Goal: Find specific page/section: Find specific page/section

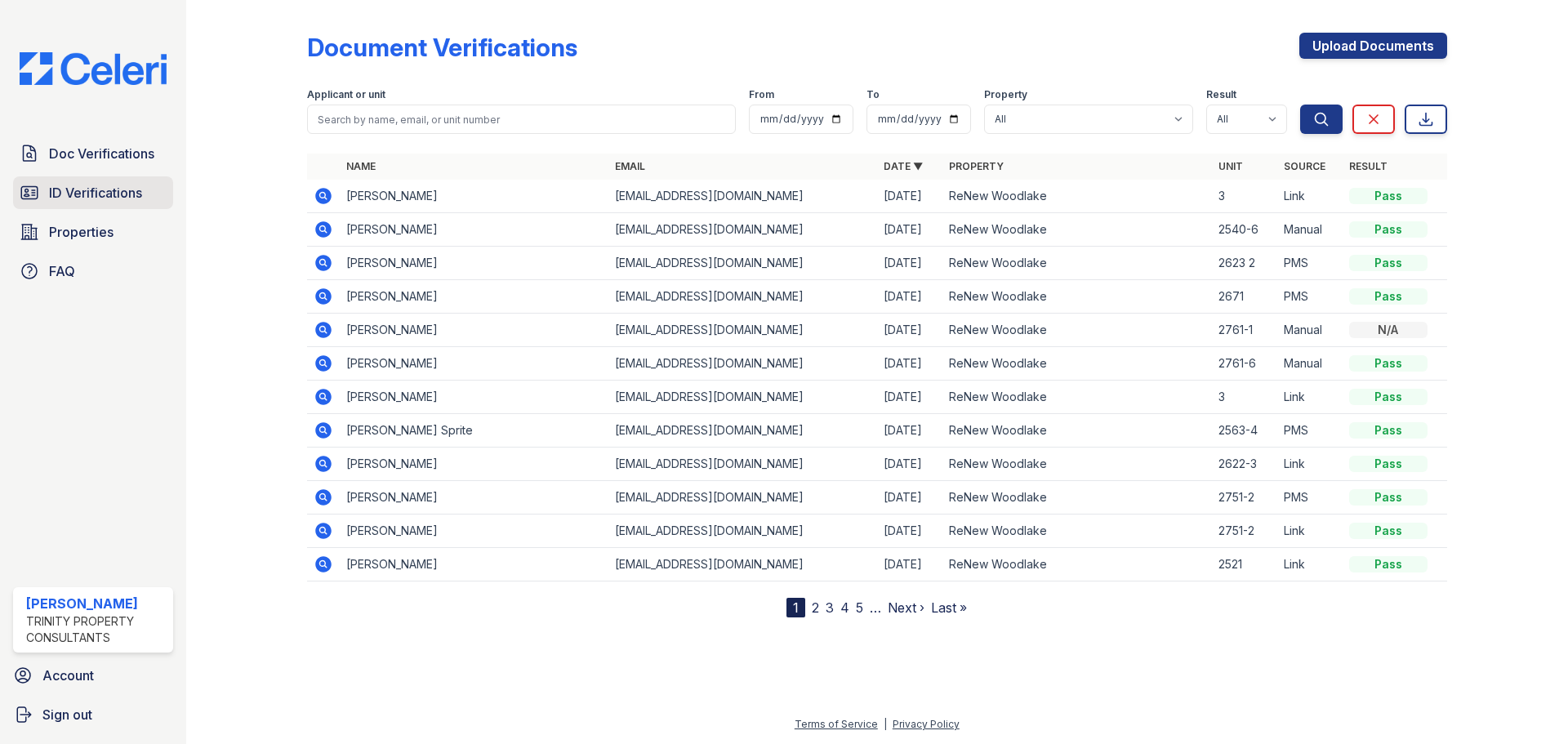
drag, startPoint x: 108, startPoint y: 203, endPoint x: 115, endPoint y: 199, distance: 8.1
click at [108, 203] on link "ID Verifications" at bounding box center [93, 193] width 160 height 32
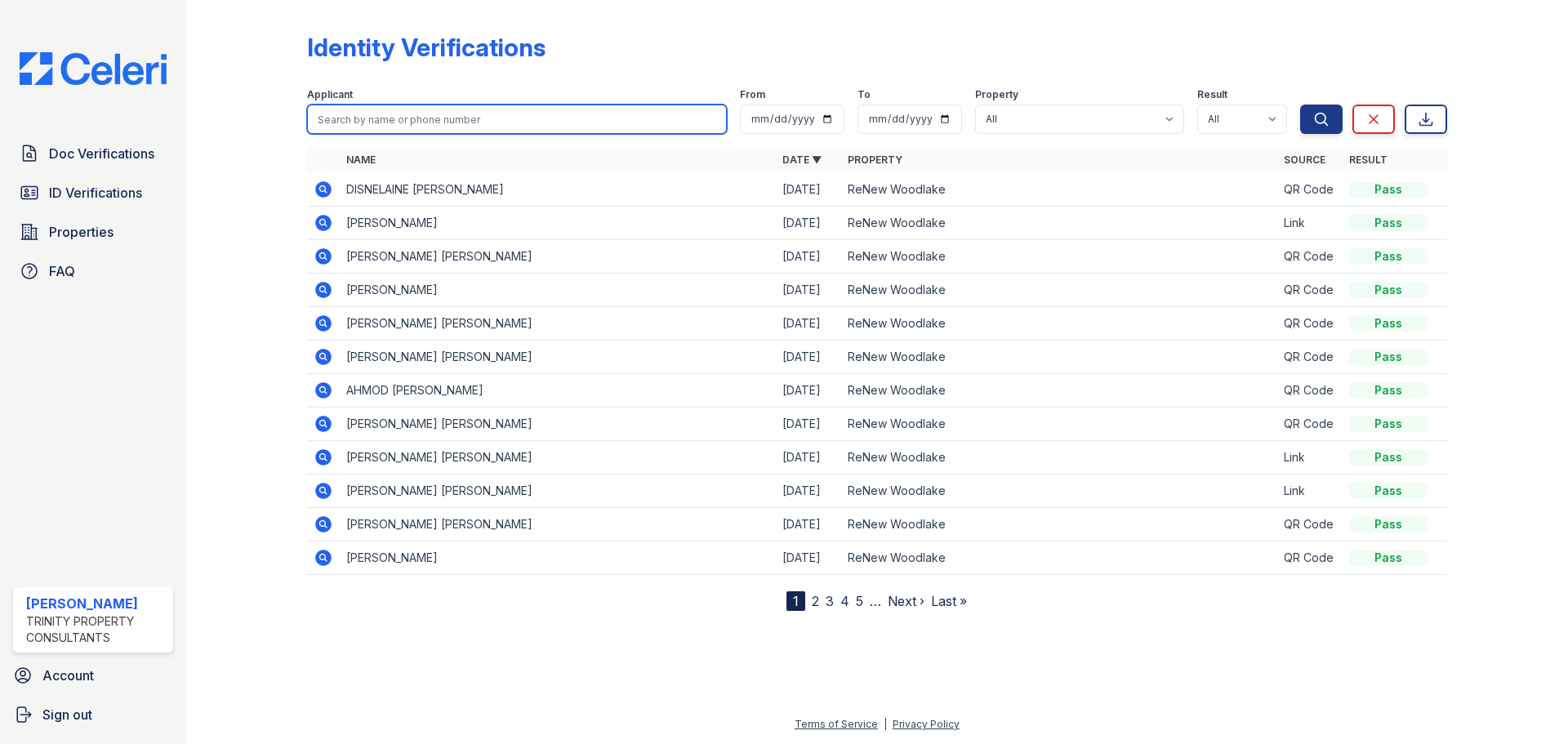
click at [434, 111] on input "search" at bounding box center [517, 119] width 420 height 30
type input "[PERSON_NAME]"
click at [1300, 105] on button "Search" at bounding box center [1321, 119] width 43 height 30
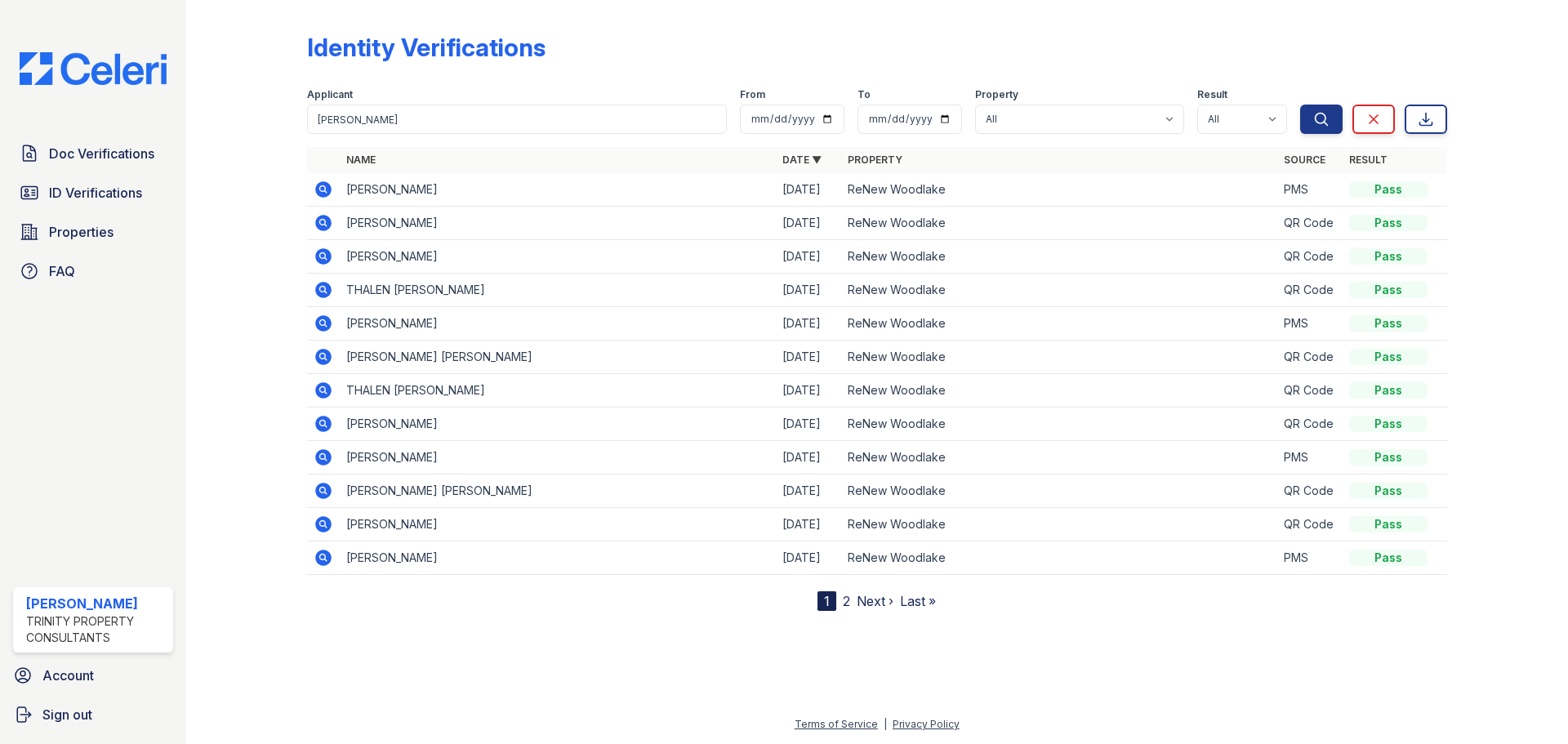
click at [329, 217] on icon at bounding box center [323, 222] width 20 height 20
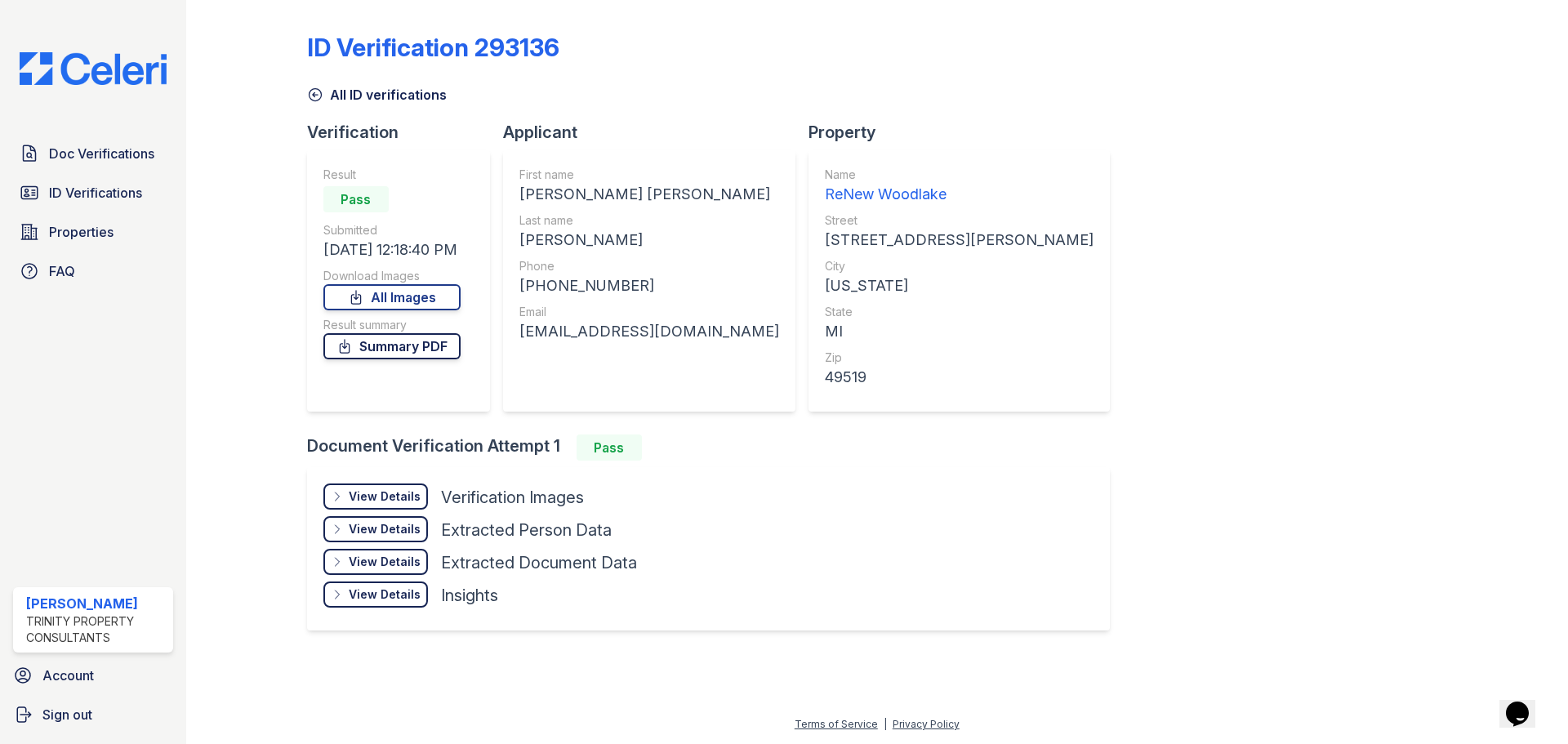
click at [411, 359] on link "Summary PDF" at bounding box center [392, 345] width 137 height 26
click at [414, 303] on link "All Images" at bounding box center [392, 297] width 137 height 26
click at [88, 166] on link "Doc Verifications" at bounding box center [93, 154] width 160 height 32
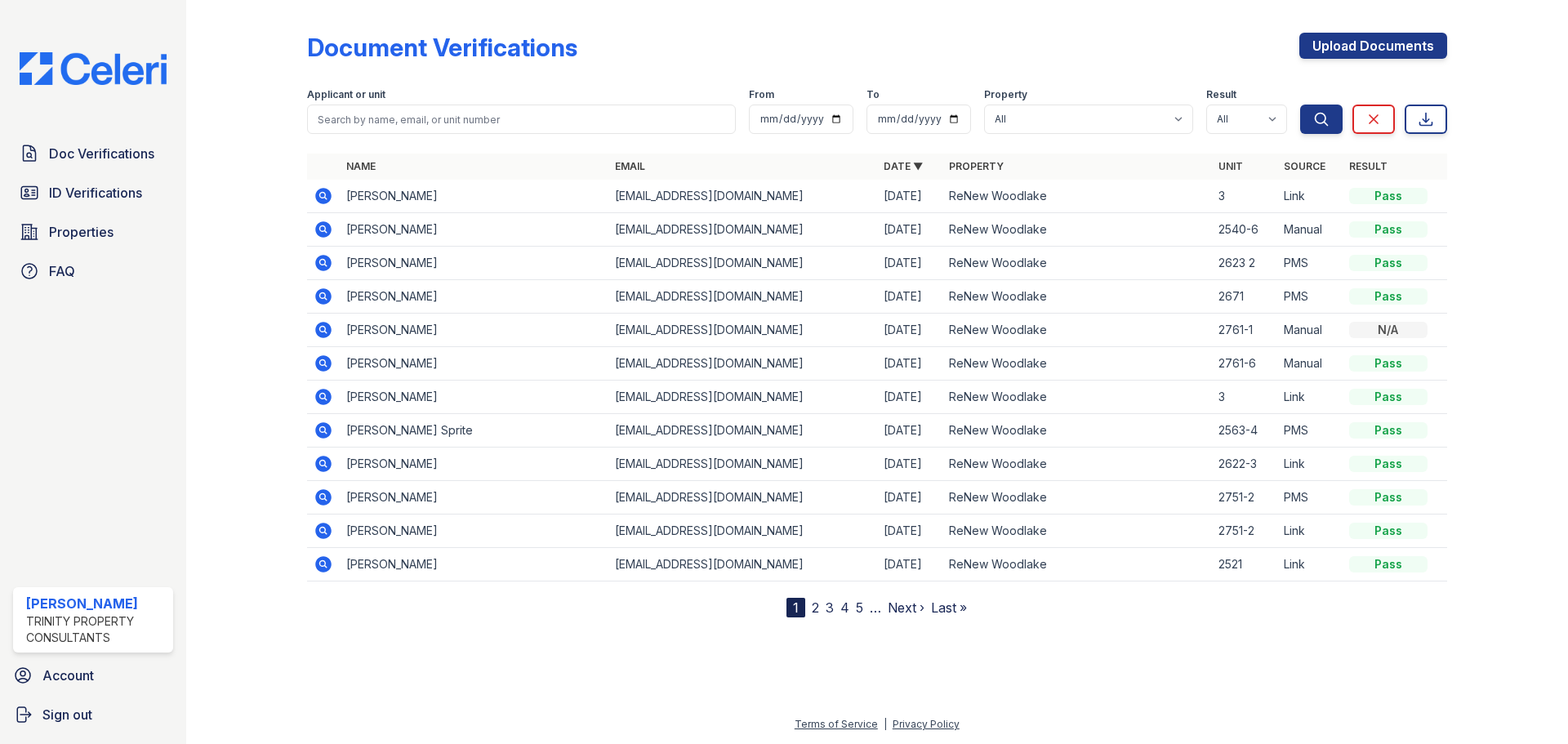
click at [361, 142] on div at bounding box center [877, 143] width 1140 height 7
click at [361, 122] on input "search" at bounding box center [521, 119] width 428 height 30
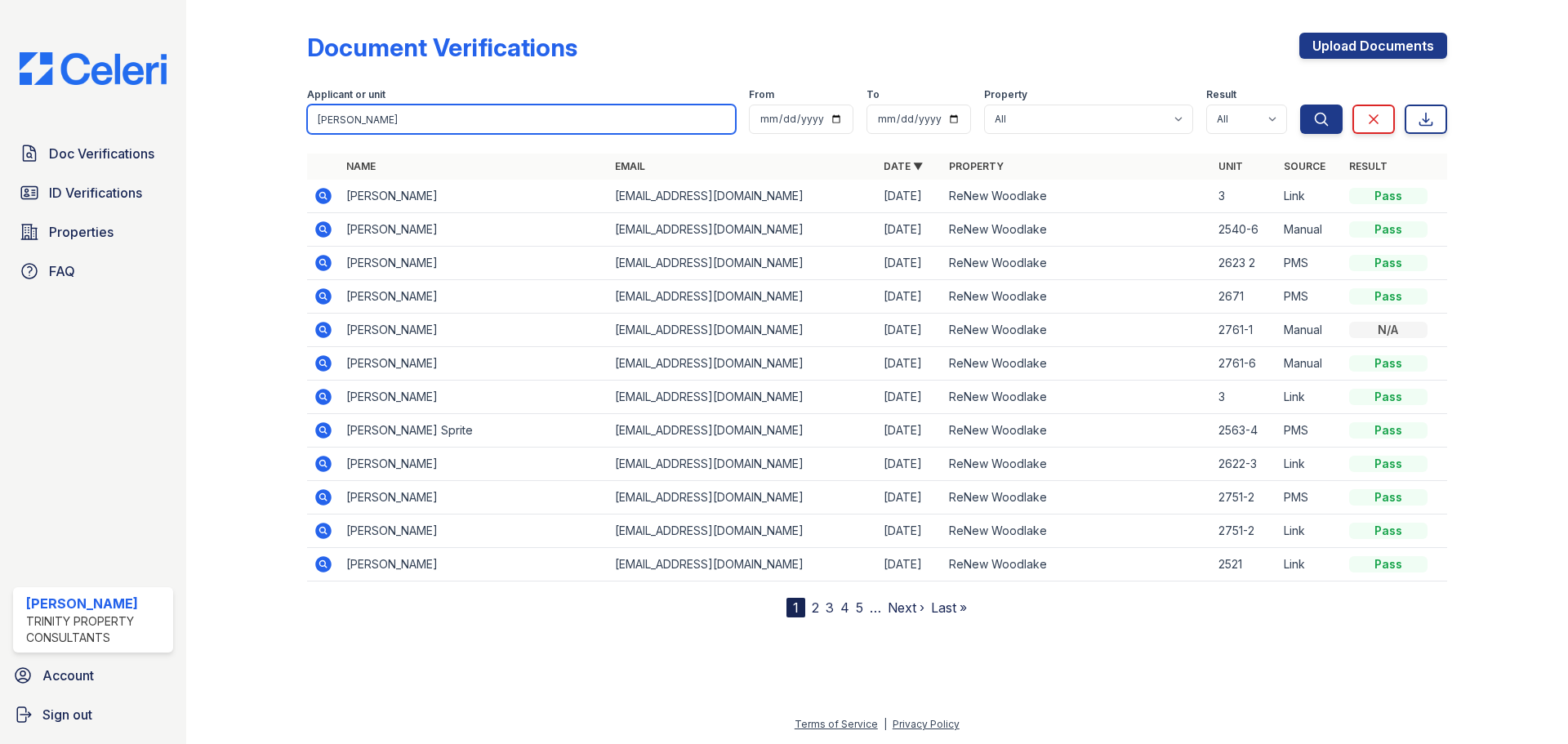
type input "[PERSON_NAME]"
click at [1300, 105] on button "Search" at bounding box center [1321, 119] width 43 height 30
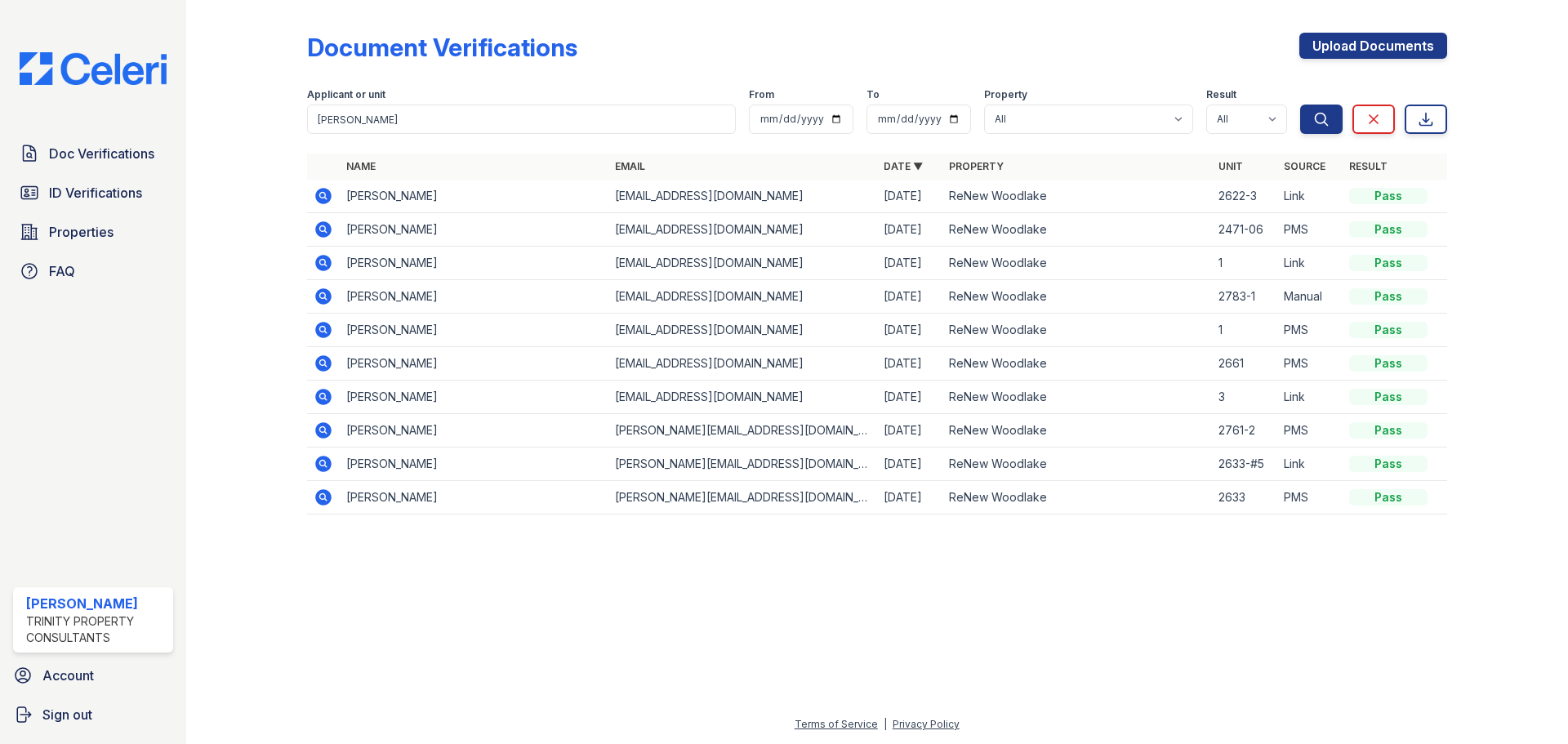
click at [326, 197] on icon at bounding box center [322, 196] width 16 height 16
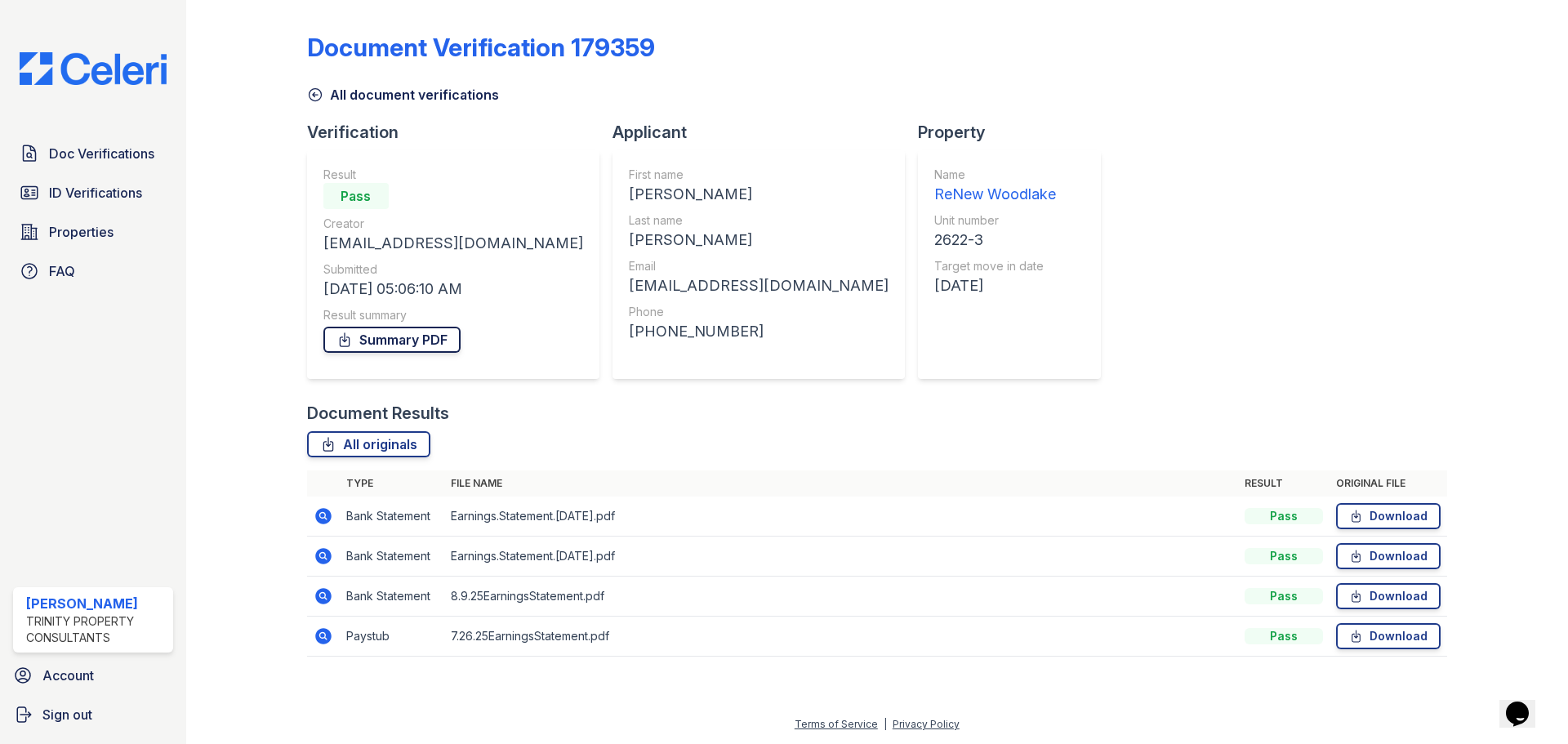
click at [402, 348] on link "Summary PDF" at bounding box center [392, 339] width 137 height 26
click at [1358, 638] on icon at bounding box center [1355, 635] width 14 height 16
click at [1366, 600] on link "Download" at bounding box center [1388, 595] width 105 height 26
click at [1363, 561] on icon at bounding box center [1355, 555] width 14 height 16
click at [1364, 525] on link "Download" at bounding box center [1388, 515] width 105 height 26
